Goal: Task Accomplishment & Management: Complete application form

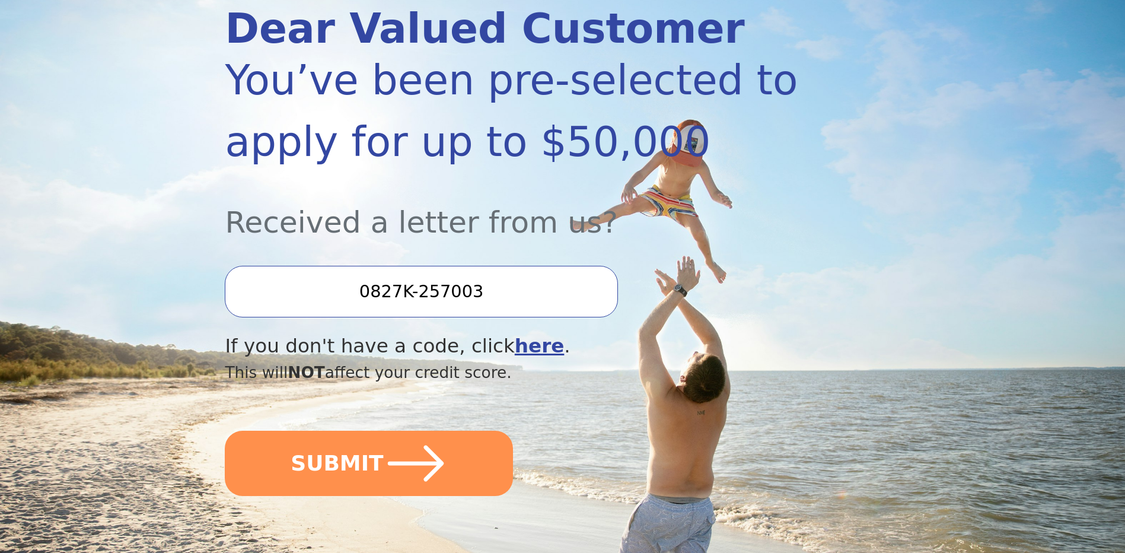
scroll to position [178, 0]
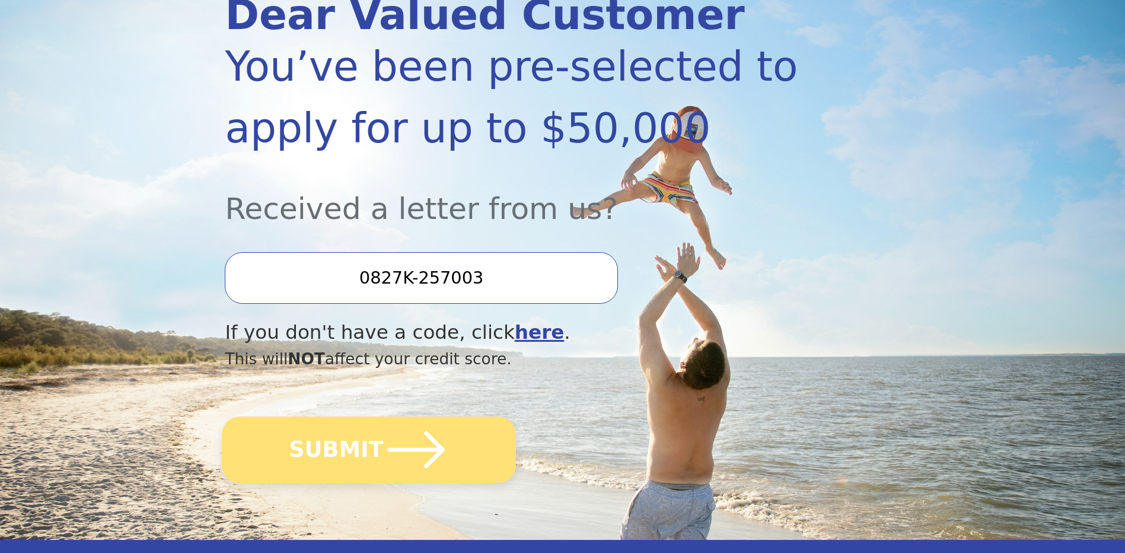
click at [405, 442] on icon "submit" at bounding box center [416, 449] width 65 height 65
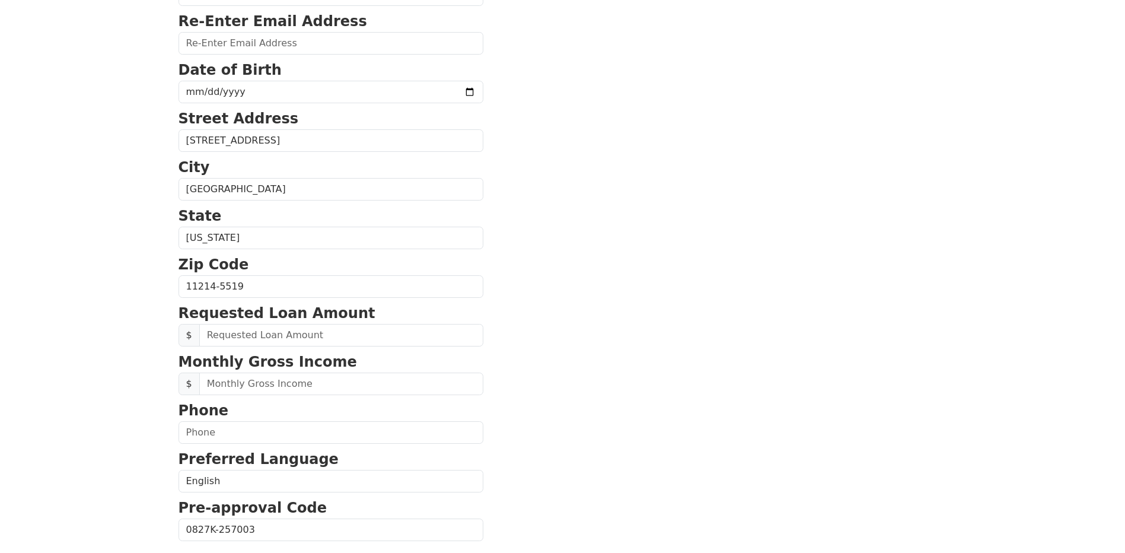
scroll to position [237, 0]
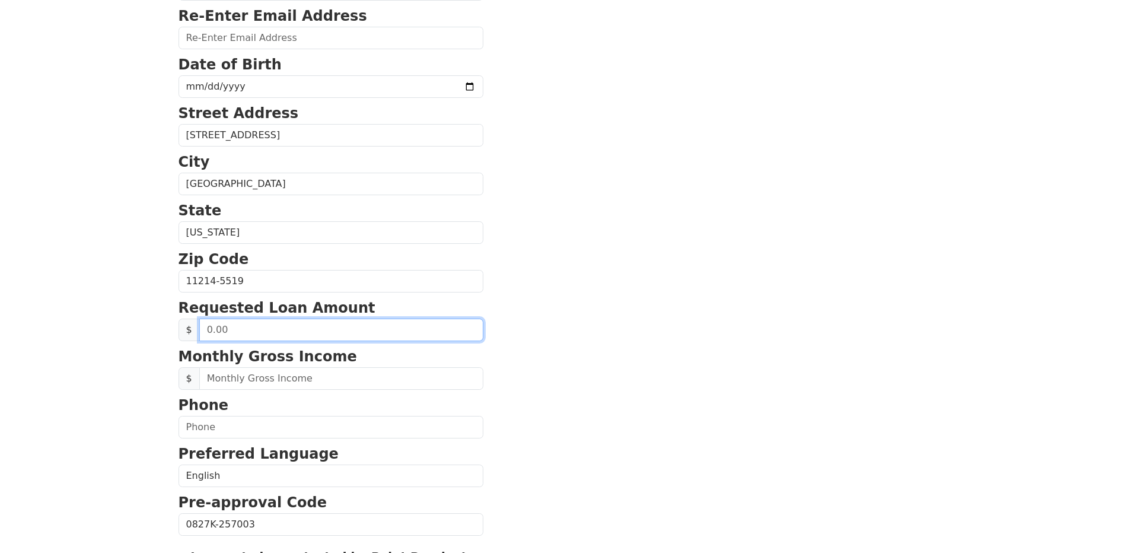
click at [372, 329] on input "text" at bounding box center [341, 330] width 284 height 23
type input "20,000.00"
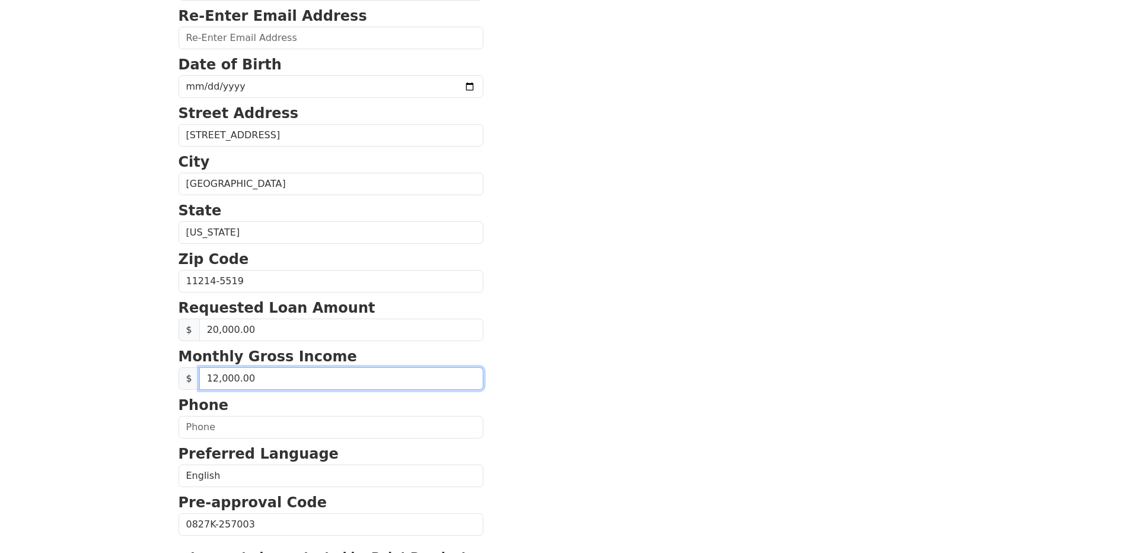
type input "120,000.00"
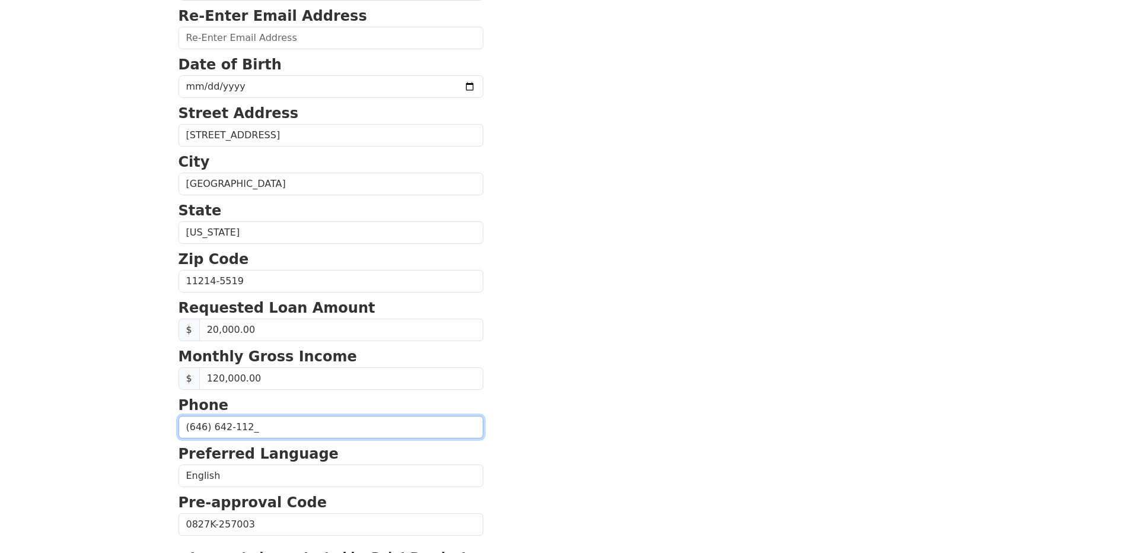
type input "(646) 642-1120"
click at [560, 231] on section "First Name Malik Last Name Altaf Email Address Re-Enter Email Address Date of B…" at bounding box center [563, 282] width 769 height 846
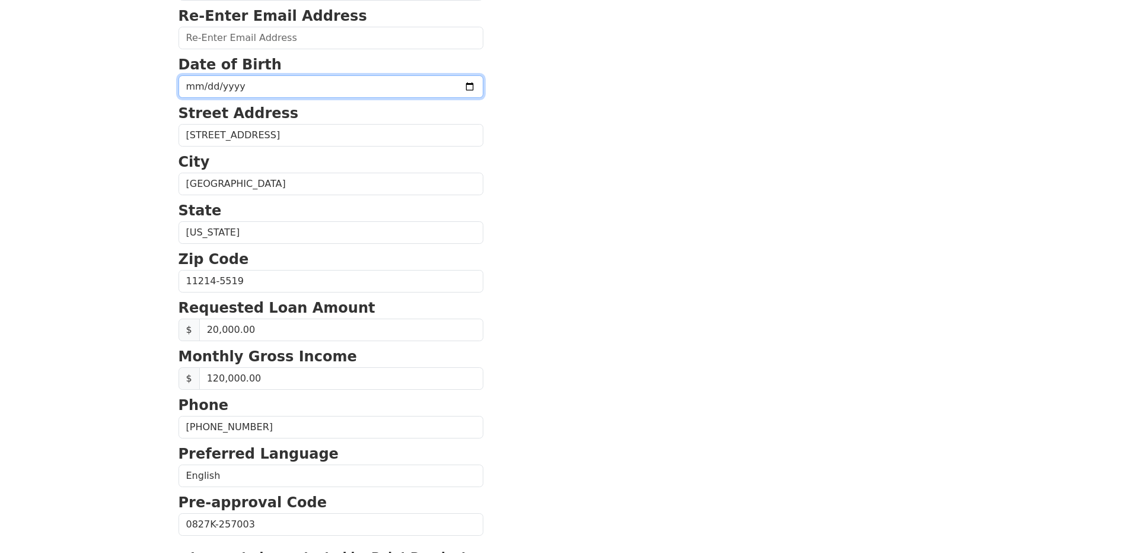
click at [434, 90] on input "date" at bounding box center [331, 86] width 305 height 23
type input "1974-01-12"
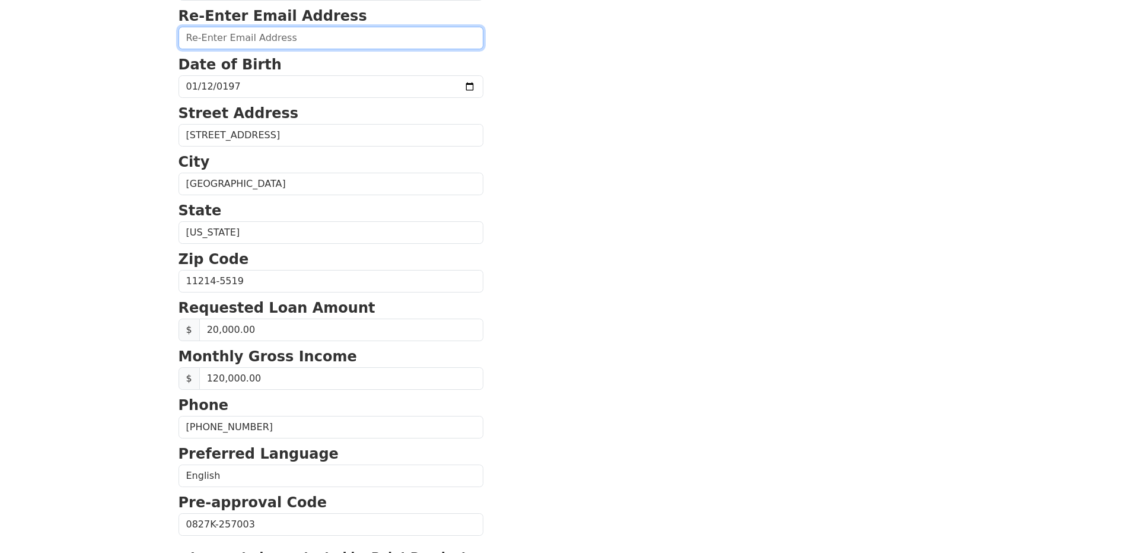
click at [456, 46] on input "email" at bounding box center [331, 38] width 305 height 23
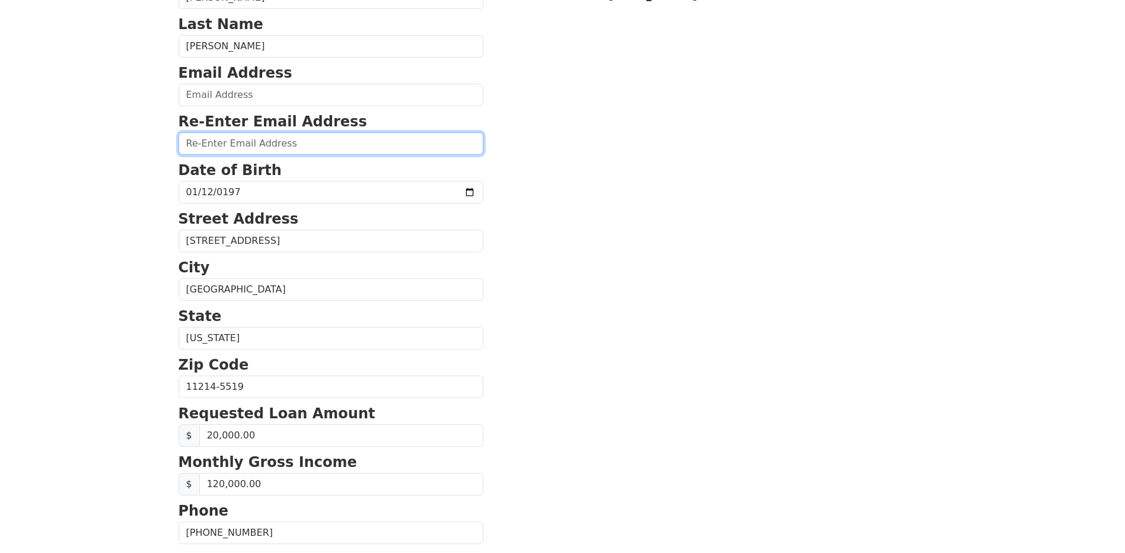
scroll to position [119, 0]
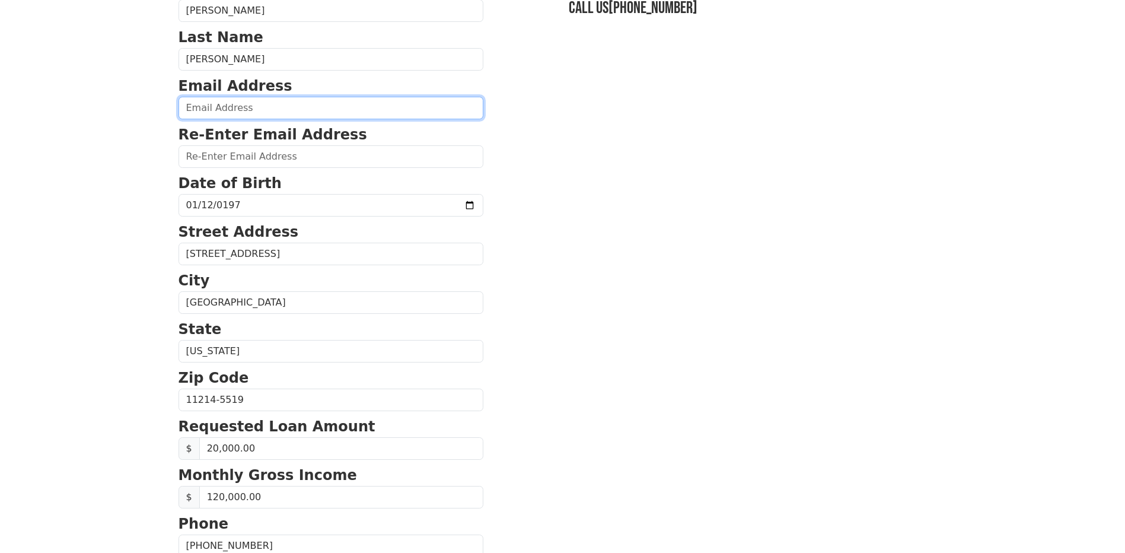
click at [338, 116] on input "email" at bounding box center [331, 108] width 305 height 23
type input "tahir_altaf2000@yahoo.com"
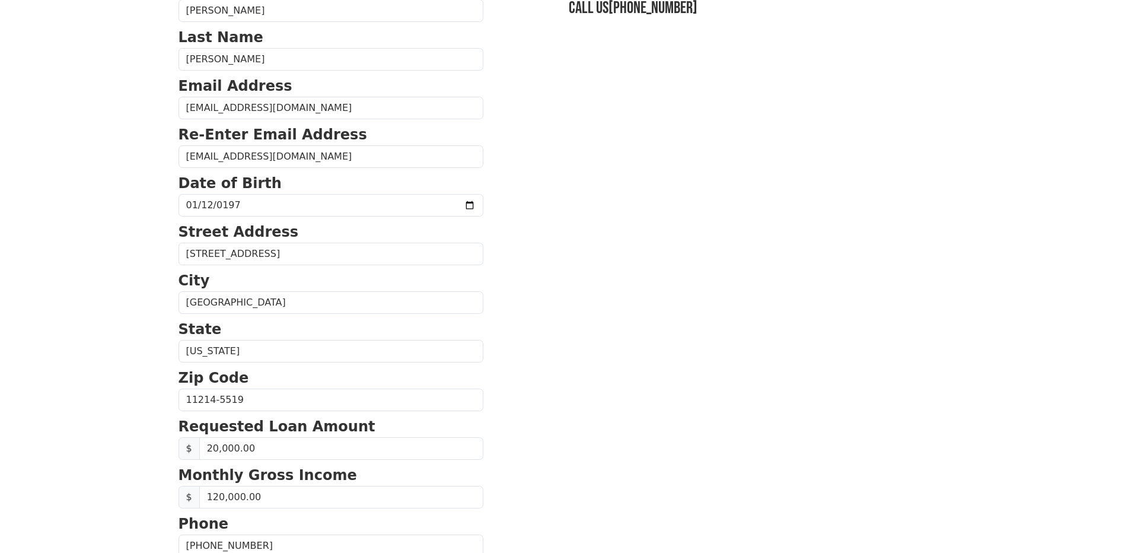
click at [592, 163] on section "First Name Malik Last Name Altaf Email Address tahir_altaf2000@yahoo.com Re-Ent…" at bounding box center [563, 401] width 769 height 846
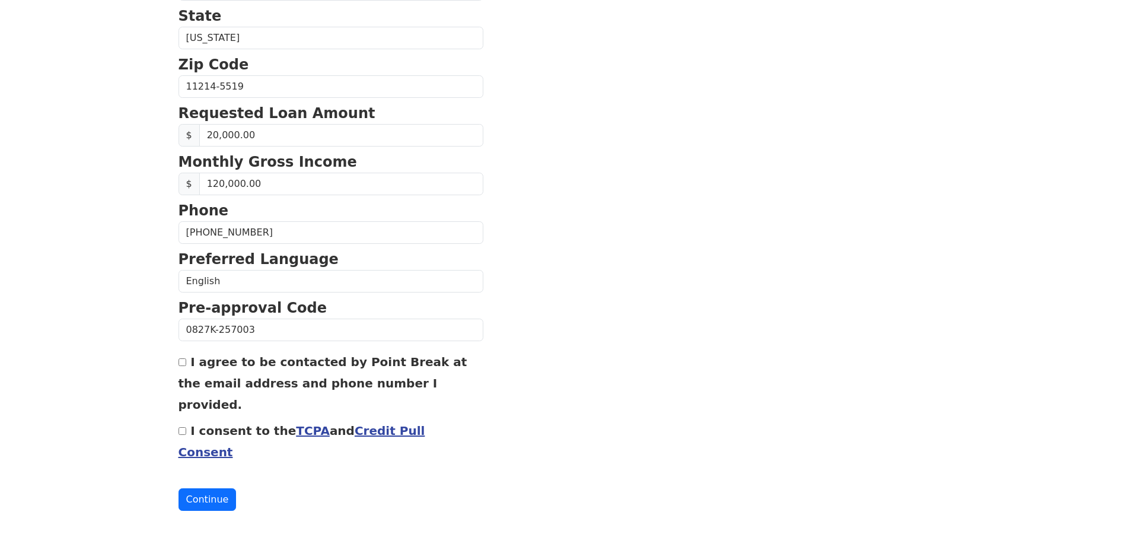
scroll to position [432, 0]
click at [412, 432] on link "Credit Pull Consent" at bounding box center [302, 441] width 247 height 36
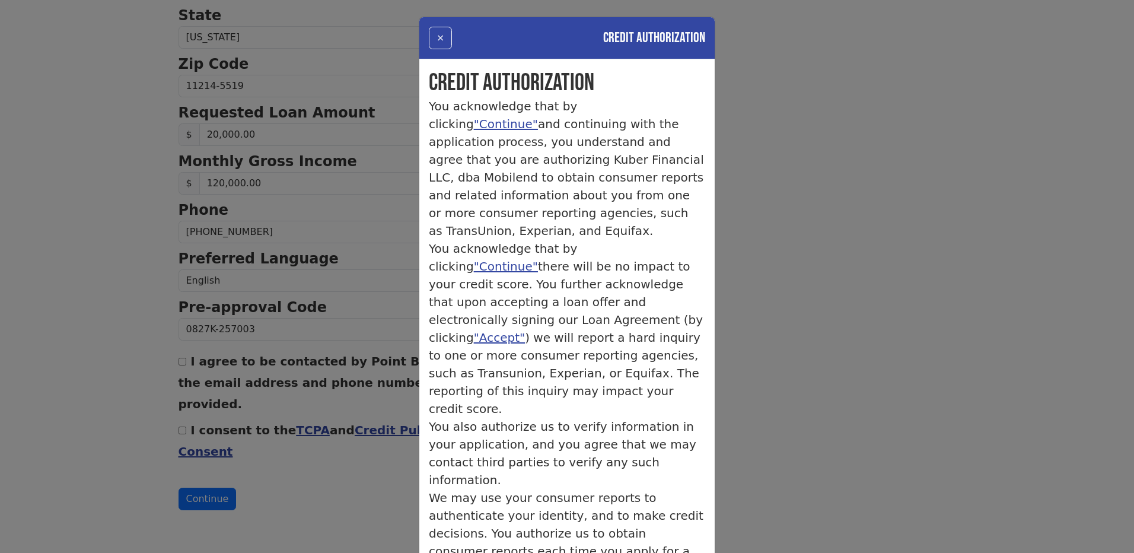
click at [755, 279] on div "× Credit Authorization Credit Authorization You acknowledge that by clicking "C…" at bounding box center [567, 276] width 1134 height 553
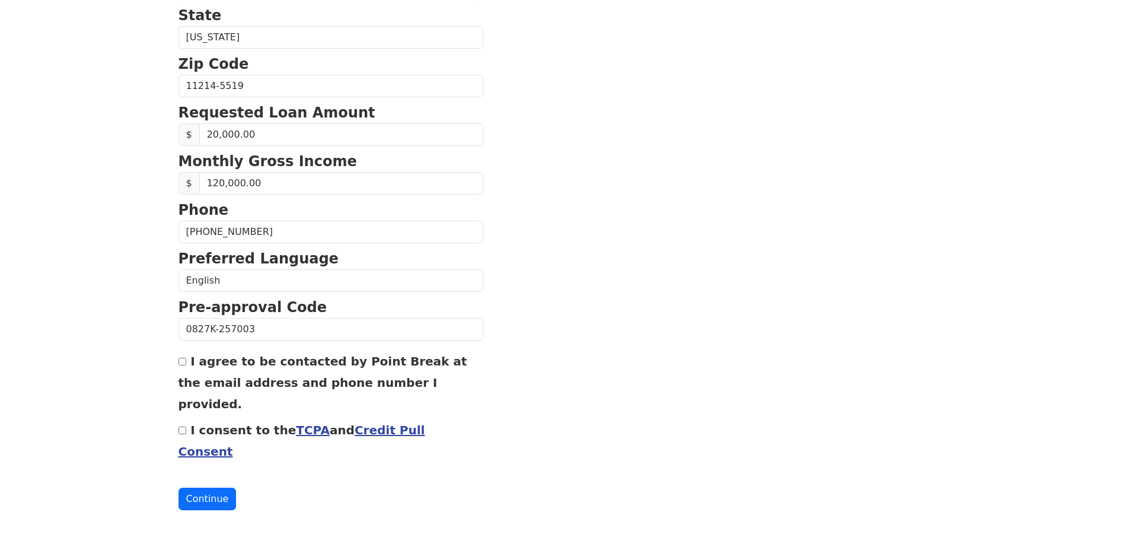
click at [183, 431] on input "I consent to the TCPA and Credit Pull Consent" at bounding box center [183, 431] width 8 height 8
checkbox input "true"
click at [183, 362] on input "I agree to be contacted by Point Break at the email address and phone number I …" at bounding box center [183, 362] width 8 height 8
checkbox input "true"
click at [212, 494] on button "Continue" at bounding box center [208, 499] width 58 height 23
